Goal: Find specific page/section: Find specific page/section

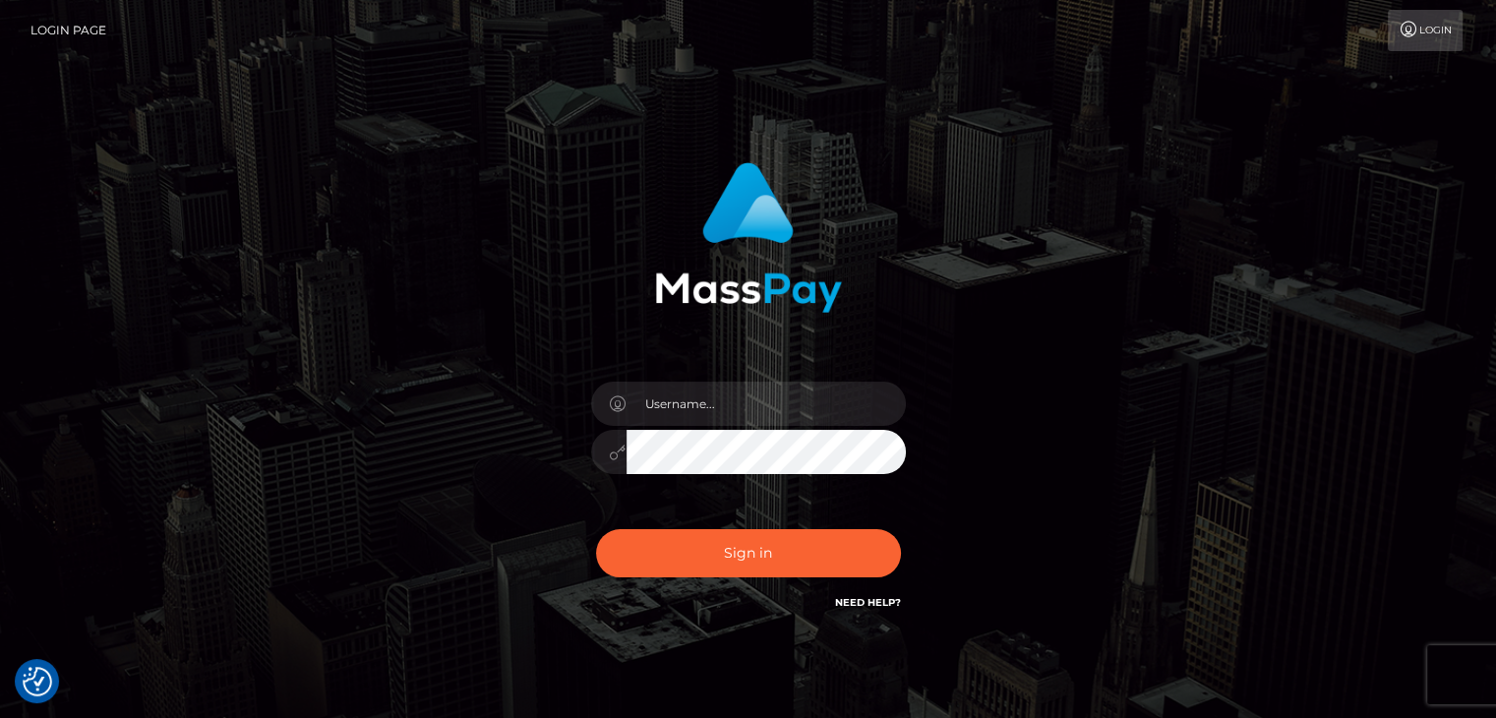
type input "Hishani"
click at [769, 532] on button "Sign in" at bounding box center [748, 553] width 305 height 48
click at [448, 246] on div "Sign in" at bounding box center [748, 398] width 1121 height 501
click at [696, 419] on input "text" at bounding box center [765, 404] width 279 height 44
type input "Hishani"
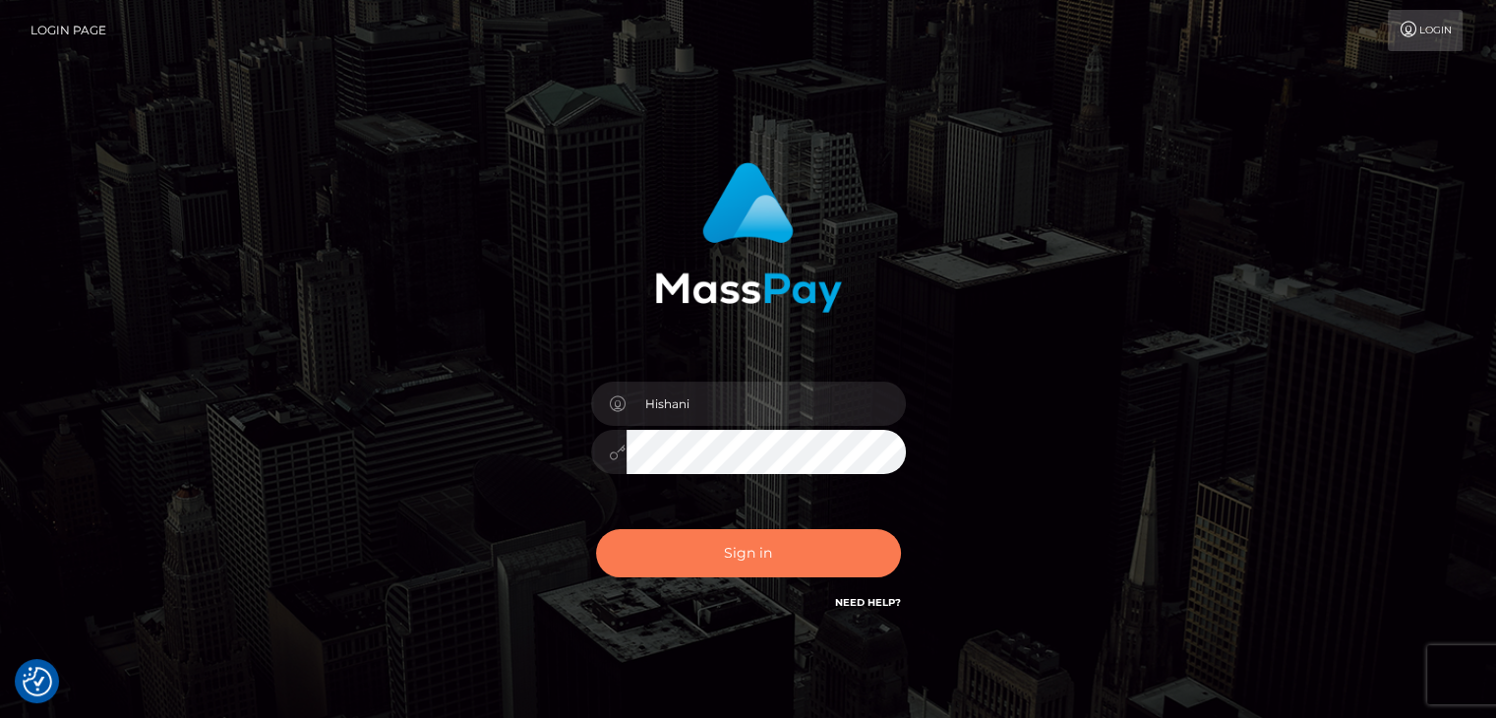
click at [736, 554] on button "Sign in" at bounding box center [748, 553] width 305 height 48
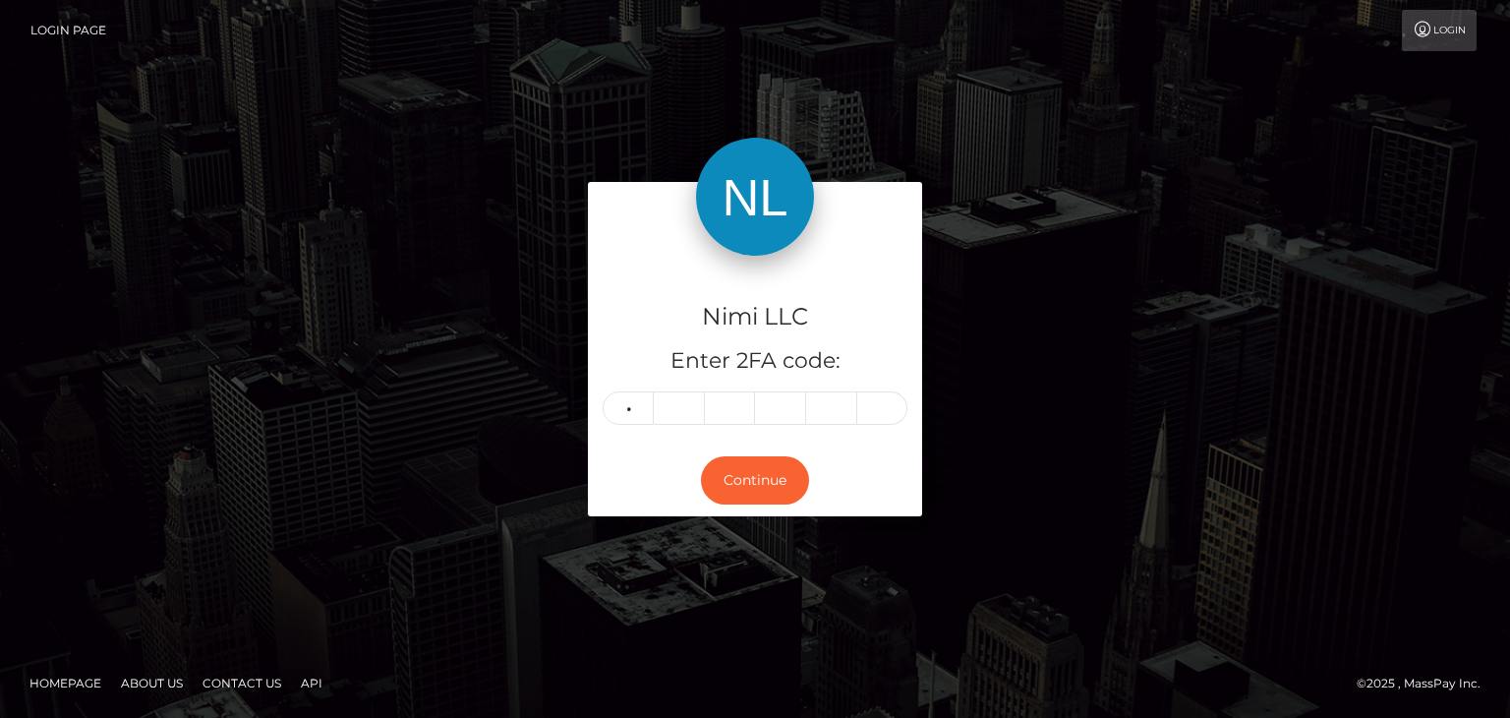
type input "7"
type input "0"
type input "8"
type input "7"
type input "9"
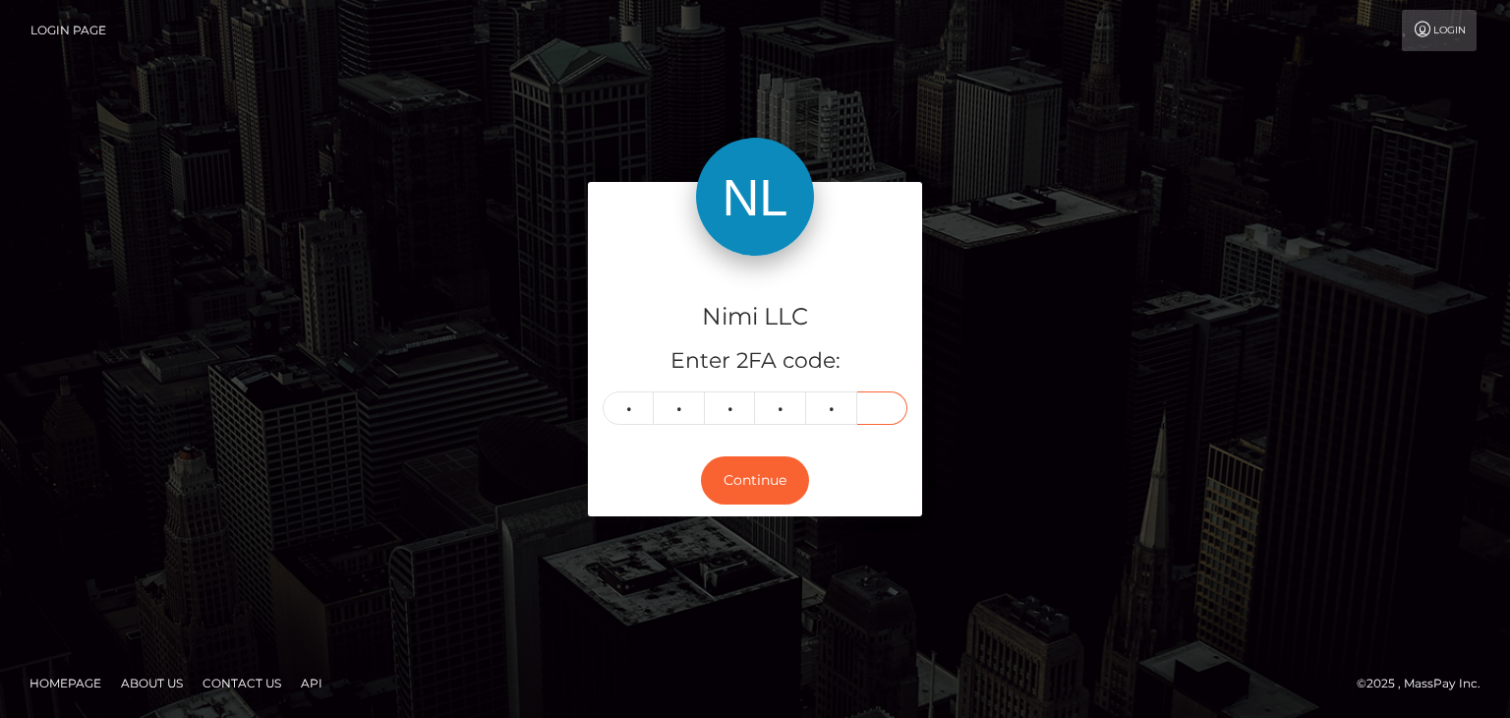
type input "5"
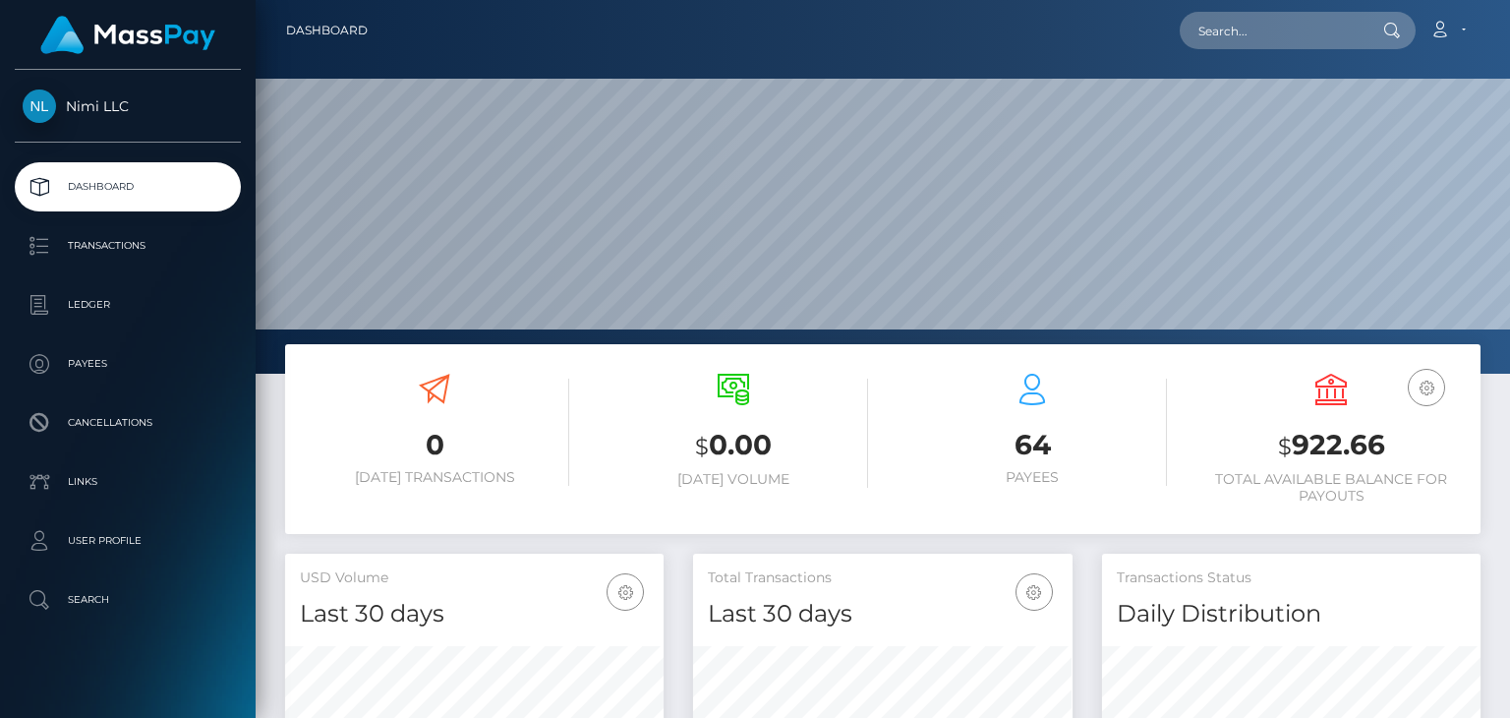
scroll to position [348, 378]
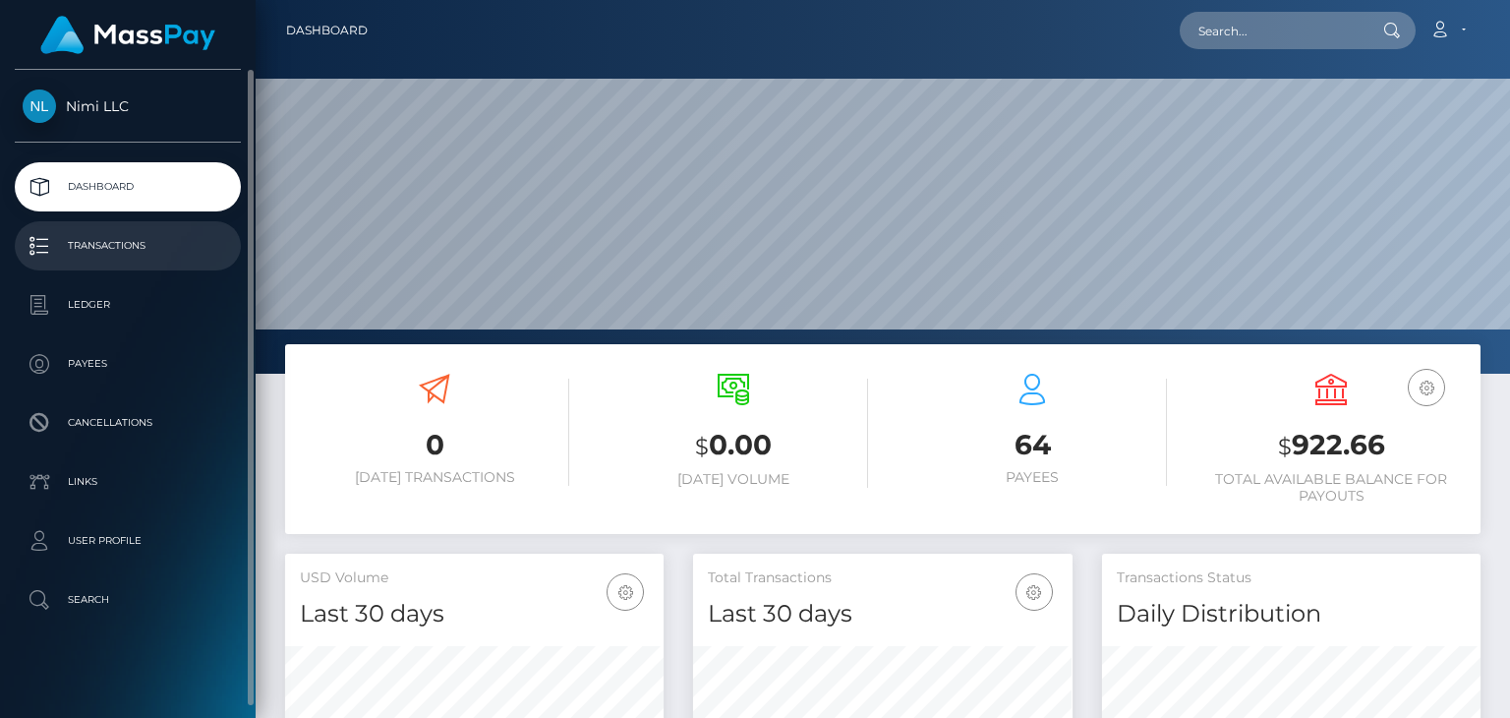
click at [155, 247] on p "Transactions" at bounding box center [128, 246] width 210 height 30
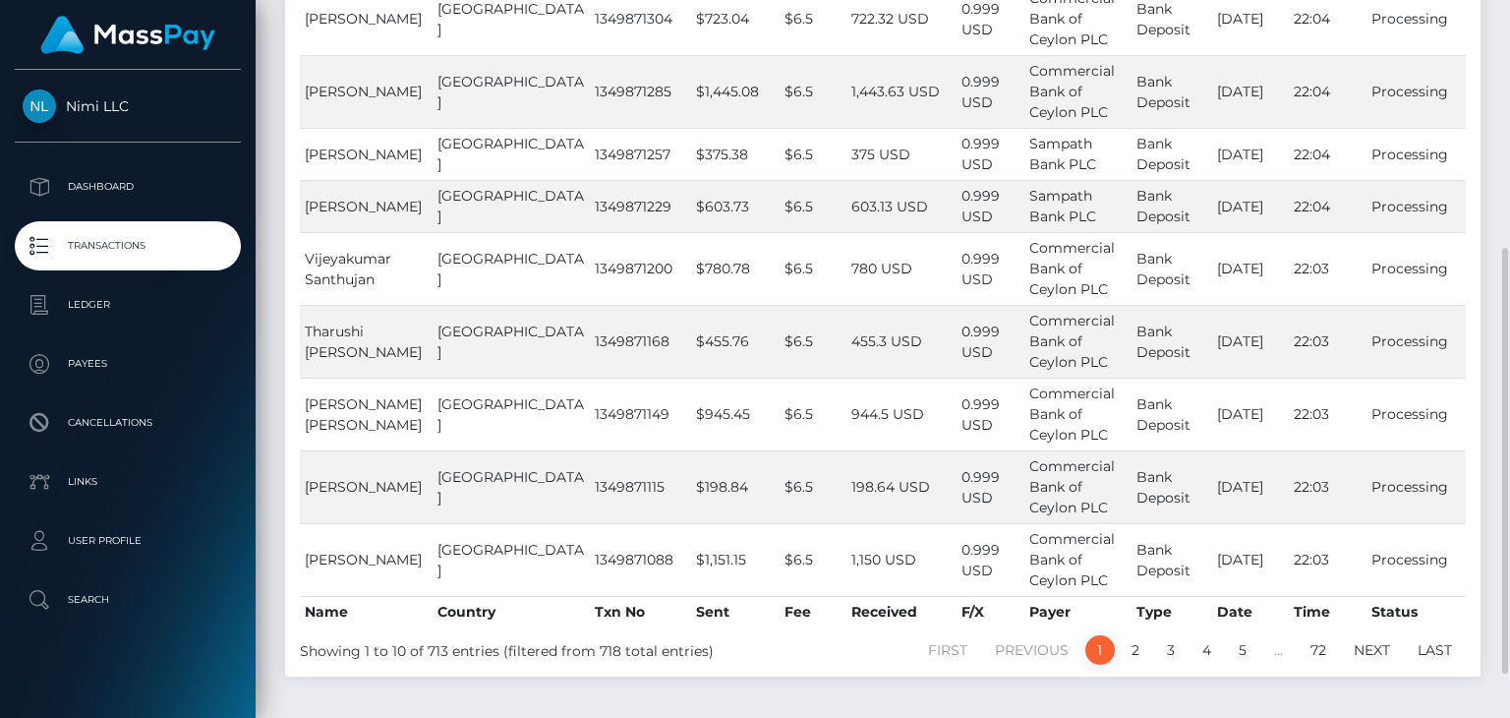
scroll to position [448, 0]
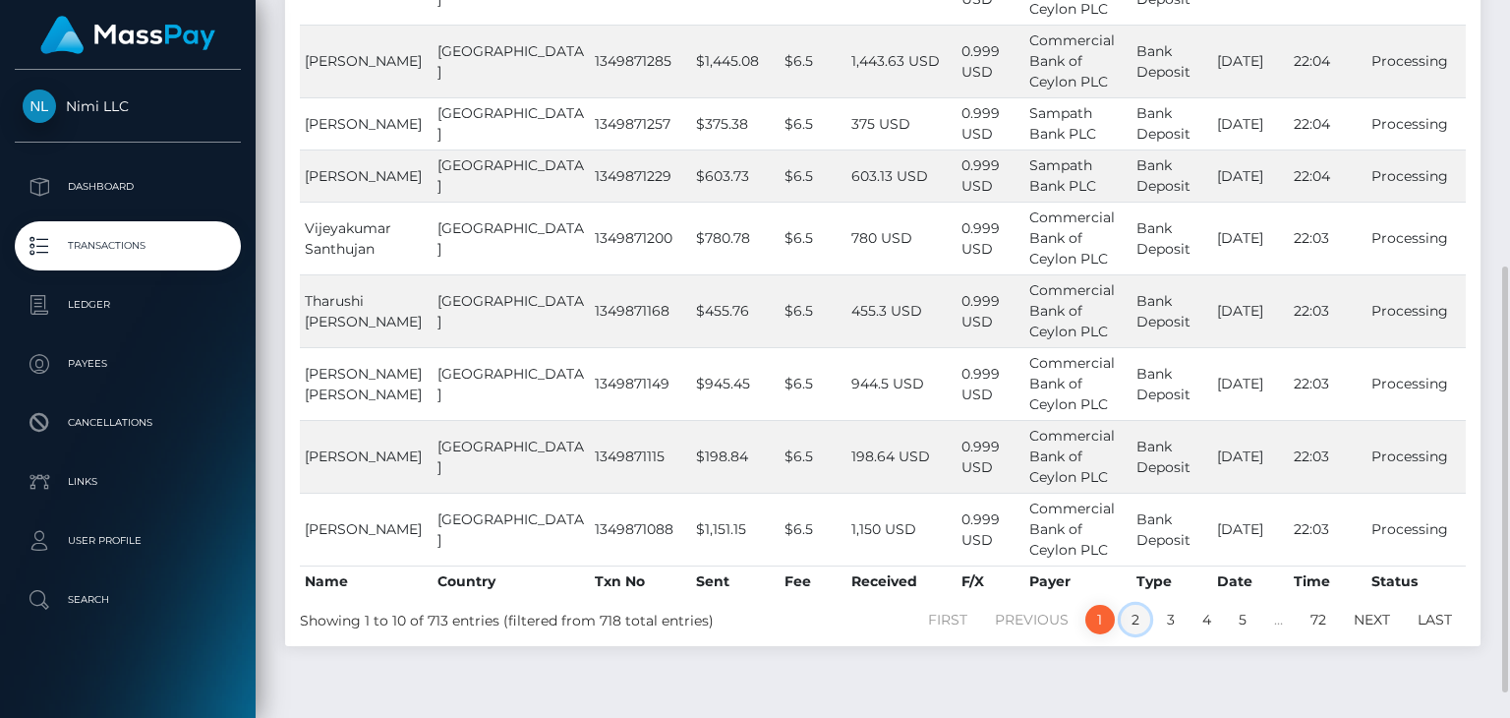
click at [1131, 611] on link "2" at bounding box center [1136, 620] width 30 height 30
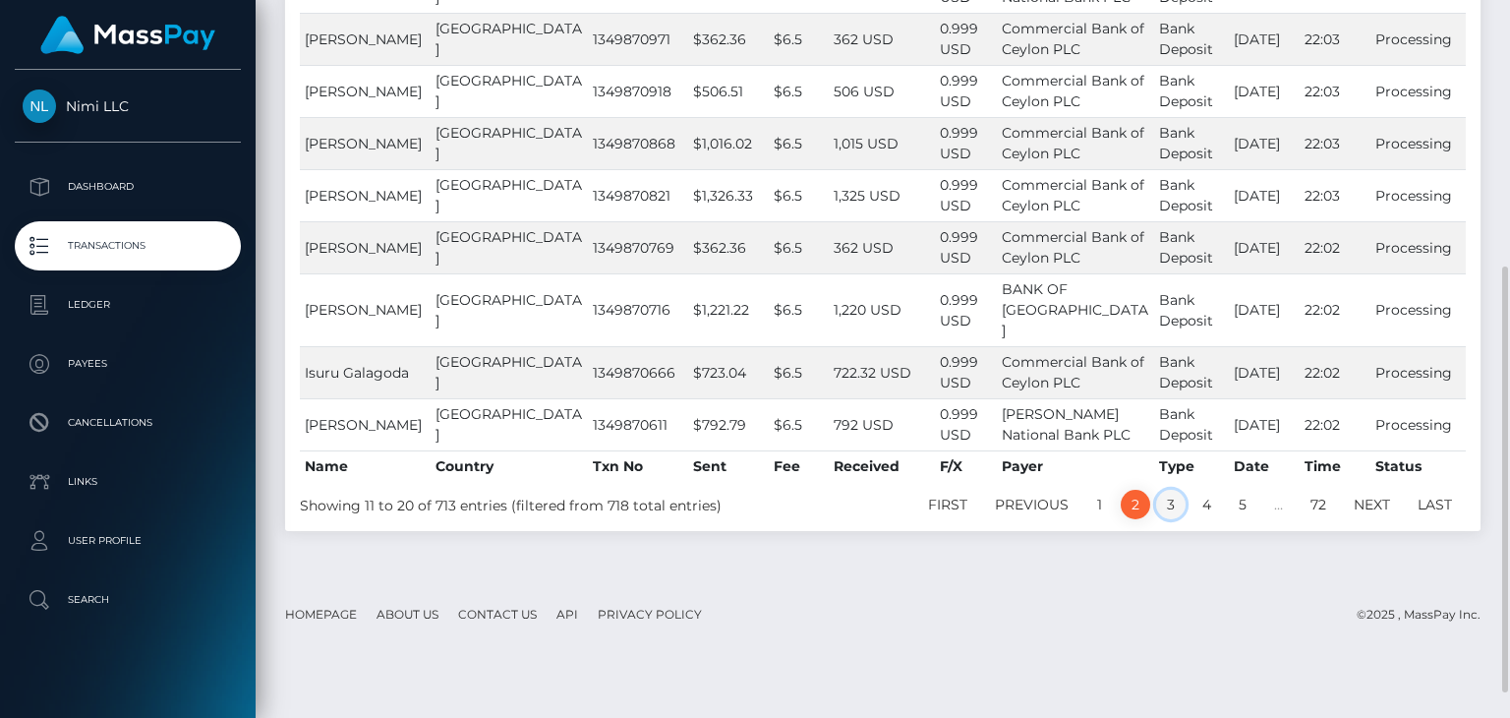
click at [1174, 519] on link "3" at bounding box center [1171, 505] width 30 height 30
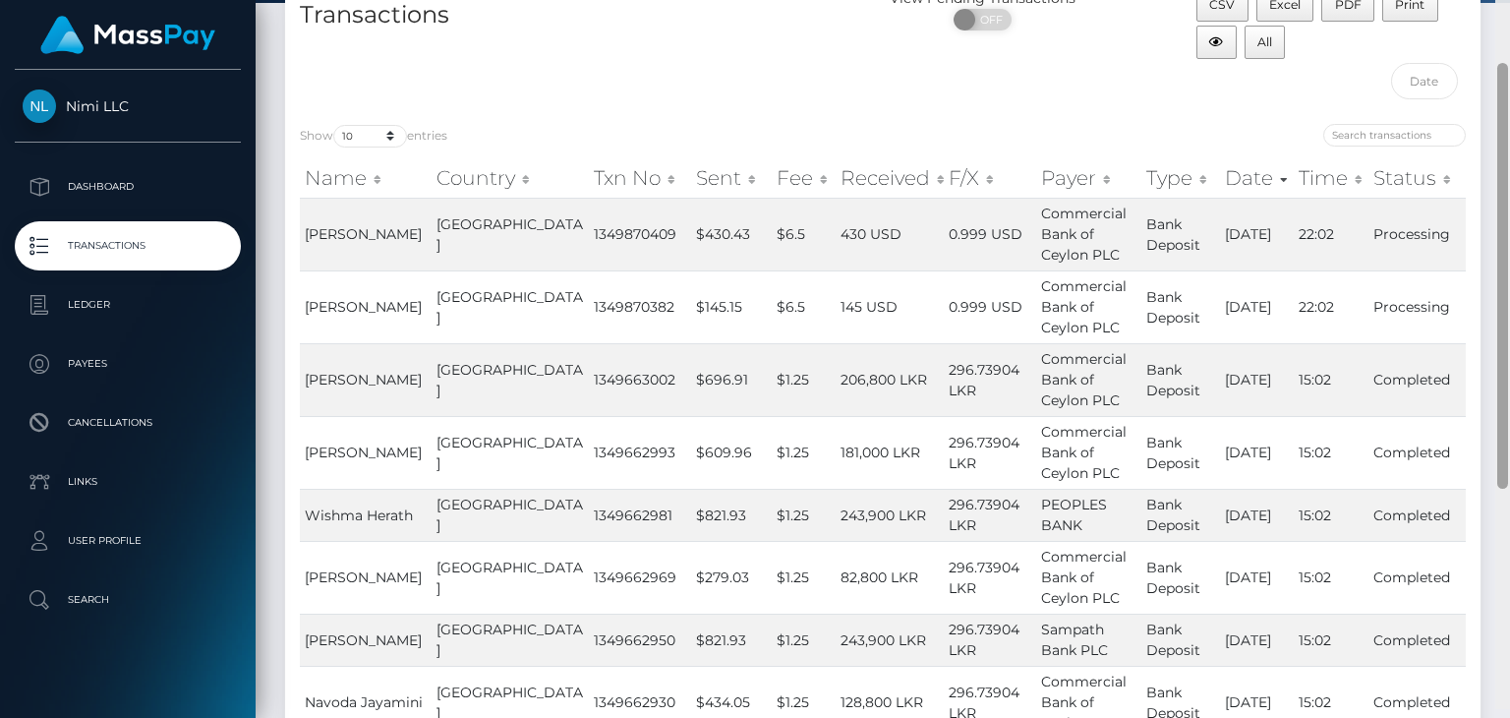
scroll to position [106, 0]
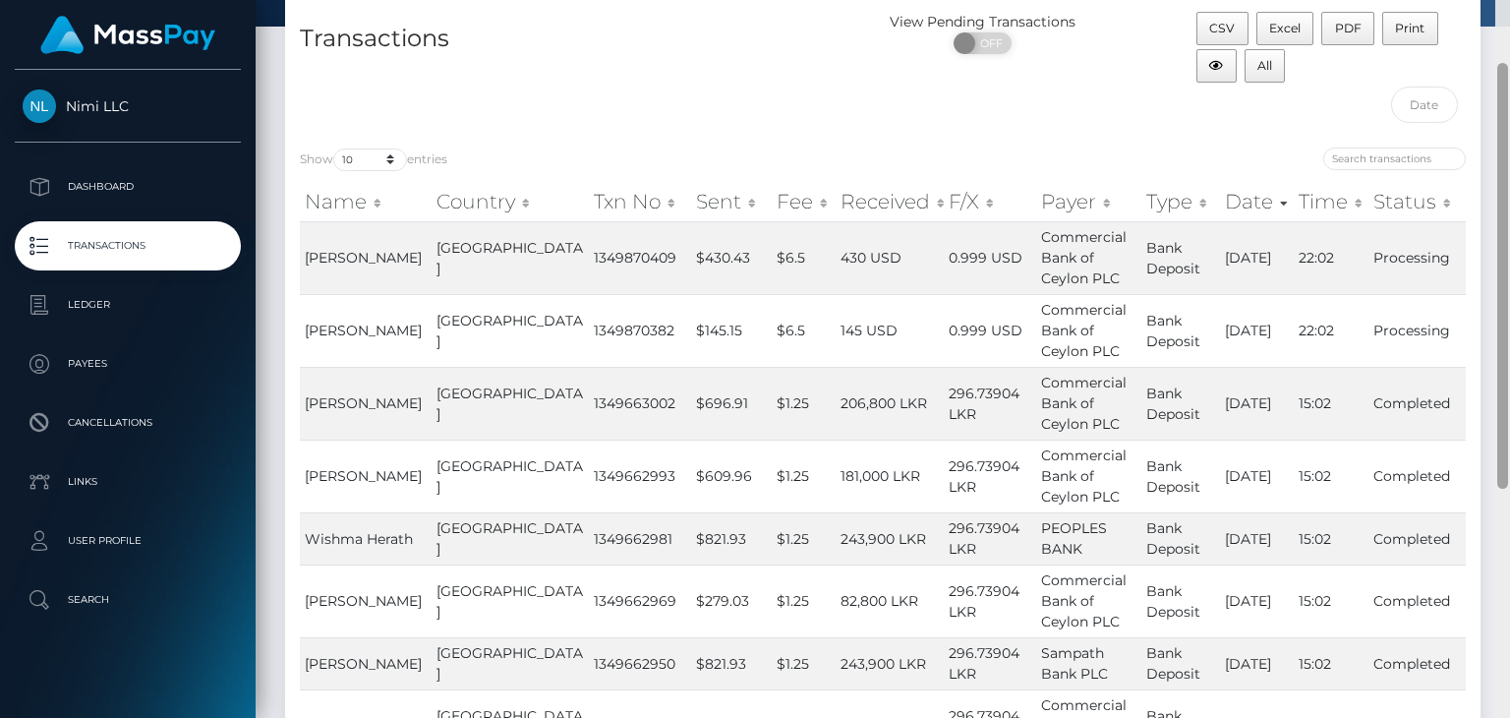
drag, startPoint x: 1504, startPoint y: 277, endPoint x: 1509, endPoint y: 74, distance: 203.6
click at [1509, 74] on div at bounding box center [1503, 359] width 15 height 718
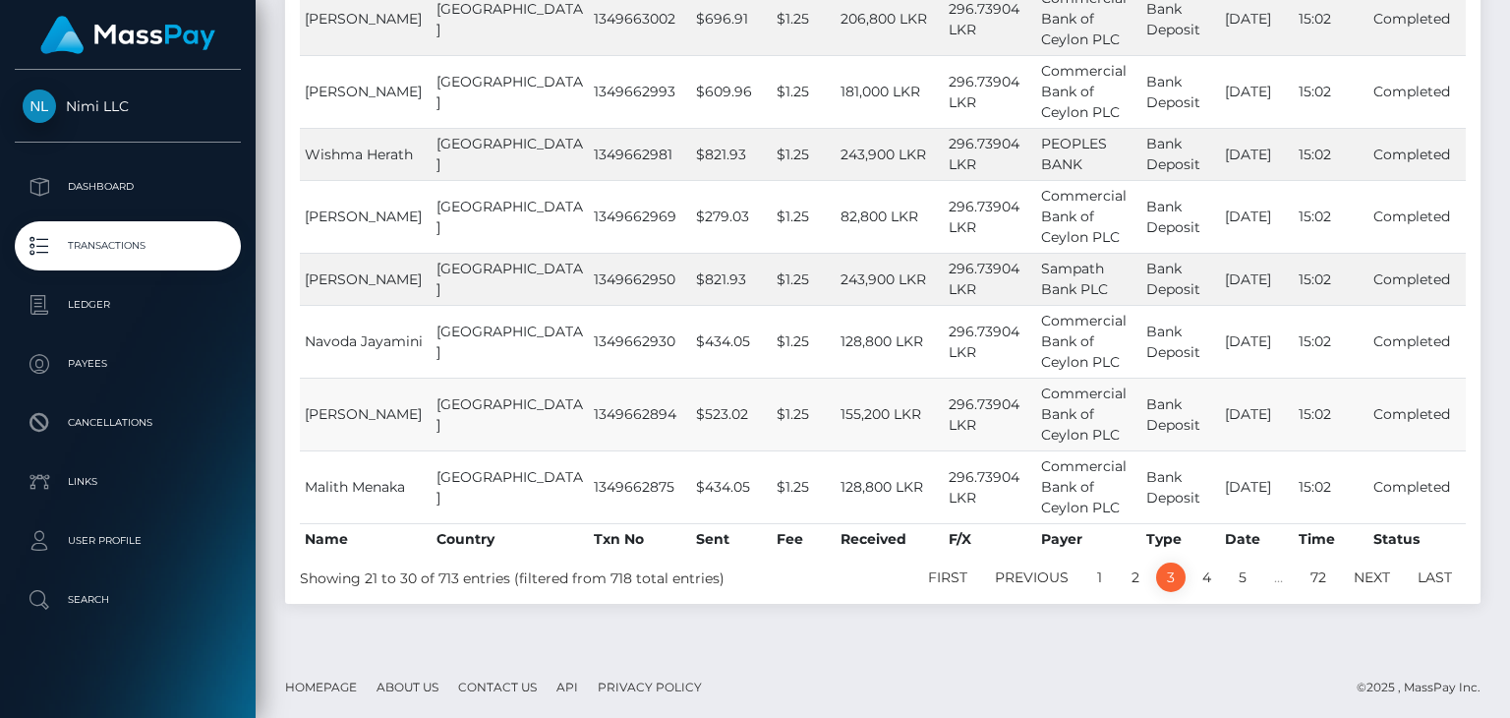
scroll to position [0, 0]
